Goal: Check status: Check status

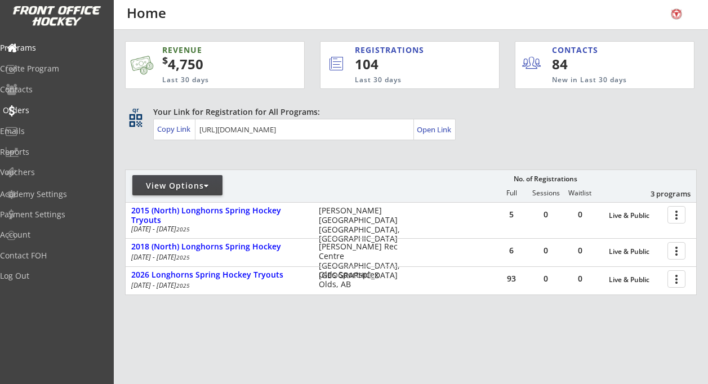
click at [47, 113] on div "Orders" at bounding box center [53, 110] width 101 height 8
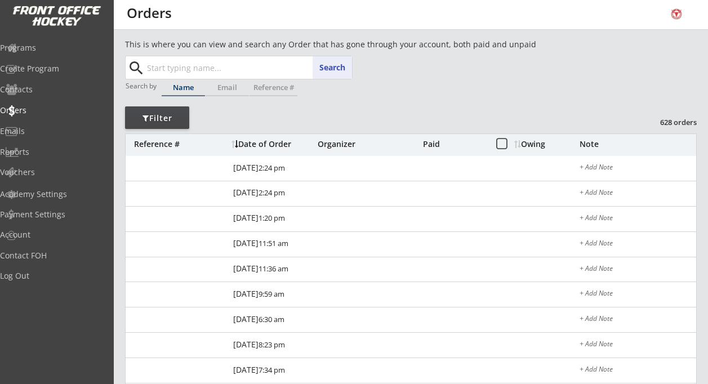
click at [202, 67] on input "text" at bounding box center [248, 67] width 207 height 23
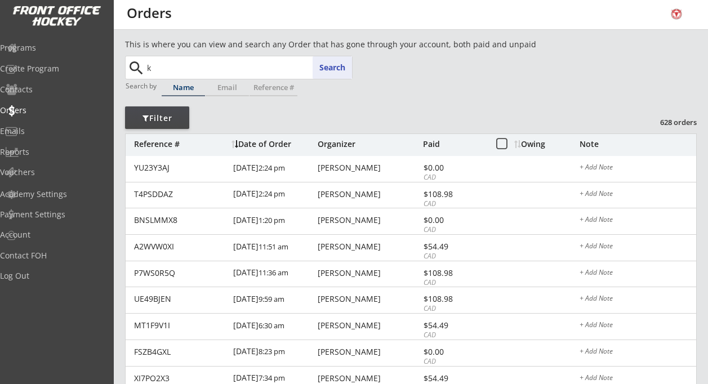
type input "kn"
type input "[PERSON_NAME][GEOGRAPHIC_DATA][PERSON_NAME]"
type input "kn"
type input "[PERSON_NAME][GEOGRAPHIC_DATA][PERSON_NAME]"
type input "k"
